Goal: Communication & Community: Answer question/provide support

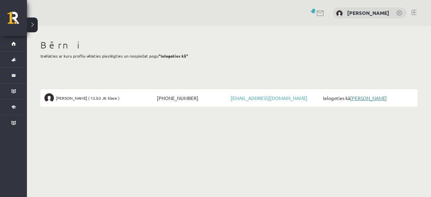
click at [361, 96] on link "[PERSON_NAME]" at bounding box center [368, 98] width 37 height 6
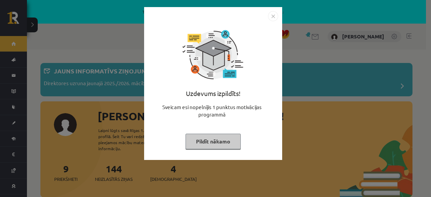
click at [272, 16] on img "Close" at bounding box center [273, 16] width 10 height 10
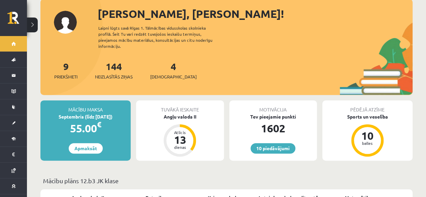
scroll to position [101, 0]
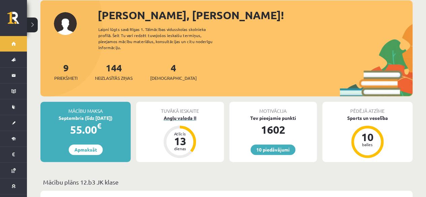
click at [174, 115] on div "Angļu valoda II" at bounding box center [180, 118] width 88 height 7
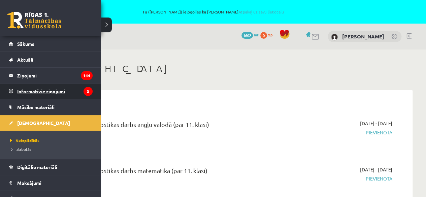
click at [32, 93] on legend "Informatīvie ziņojumi 3" at bounding box center [54, 91] width 75 height 15
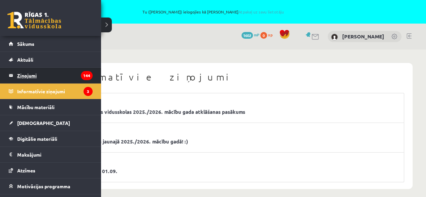
click at [20, 75] on legend "Ziņojumi 144" at bounding box center [54, 75] width 75 height 15
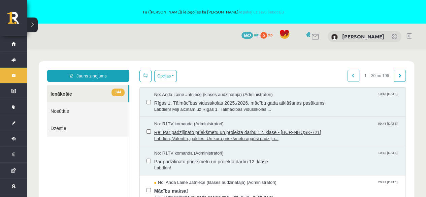
click at [254, 138] on span "Labdien, Valentīn, paldies. Un kuru priekšmetu apgūsi padziļin..." at bounding box center [276, 139] width 245 height 6
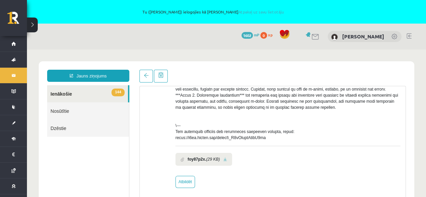
click at [72, 112] on link "Nosūtītie" at bounding box center [88, 110] width 82 height 17
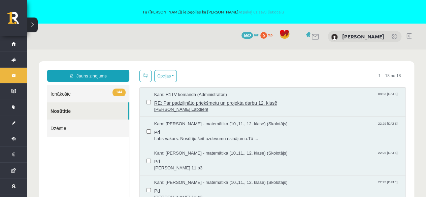
click at [188, 103] on span "RE: Par padziļināto priekšmetu un projekta darbu 12. klasē" at bounding box center [276, 102] width 245 height 8
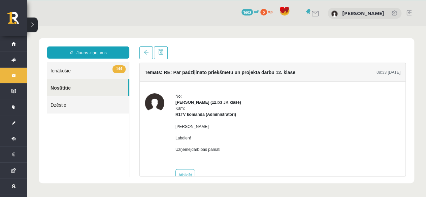
click at [59, 71] on link "144 Ienākošie" at bounding box center [88, 70] width 82 height 17
click at [61, 71] on link "144 Ienākošie" at bounding box center [88, 70] width 82 height 17
click at [70, 69] on link "144 Ienākošie" at bounding box center [88, 70] width 82 height 17
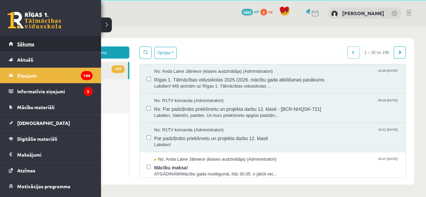
click at [26, 44] on span "Sākums" at bounding box center [25, 44] width 17 height 6
